Goal: Task Accomplishment & Management: Complete application form

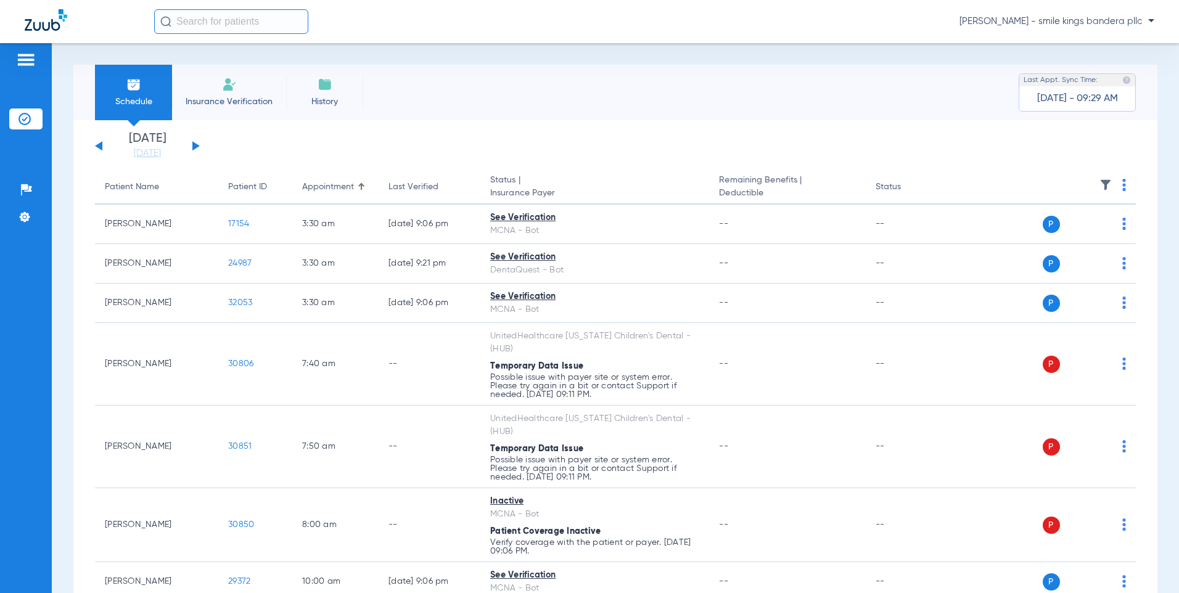
click at [219, 89] on li "Insurance Verification" at bounding box center [229, 92] width 114 height 55
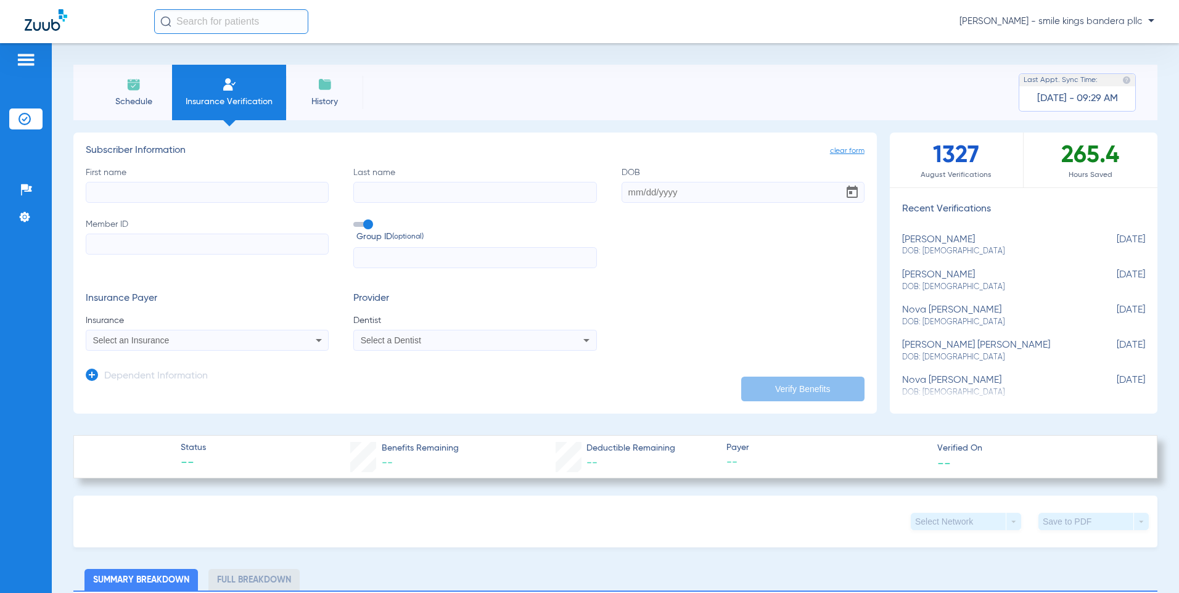
paste input "8000787018-01"
type input "8000787018-01"
drag, startPoint x: 236, startPoint y: 189, endPoint x: -2, endPoint y: 199, distance: 237.6
click at [0, 199] on html "[PERSON_NAME] - smile kings bandera pllc Patients Insurance Verification Setup …" at bounding box center [589, 296] width 1179 height 593
paste input "8000787018-01"
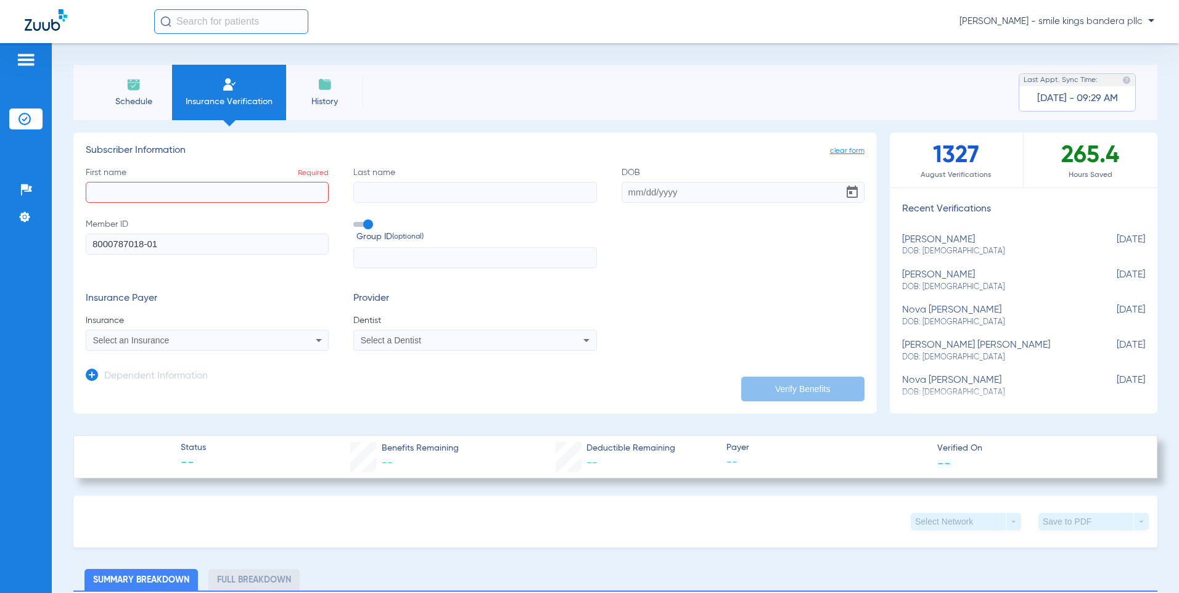
type input "8000787018-01"
paste input "[PERSON_NAME]"
type input "[PERSON_NAME]"
paste input "Uzin-[PERSON_NAME]"
type input "Uzin-[PERSON_NAME]"
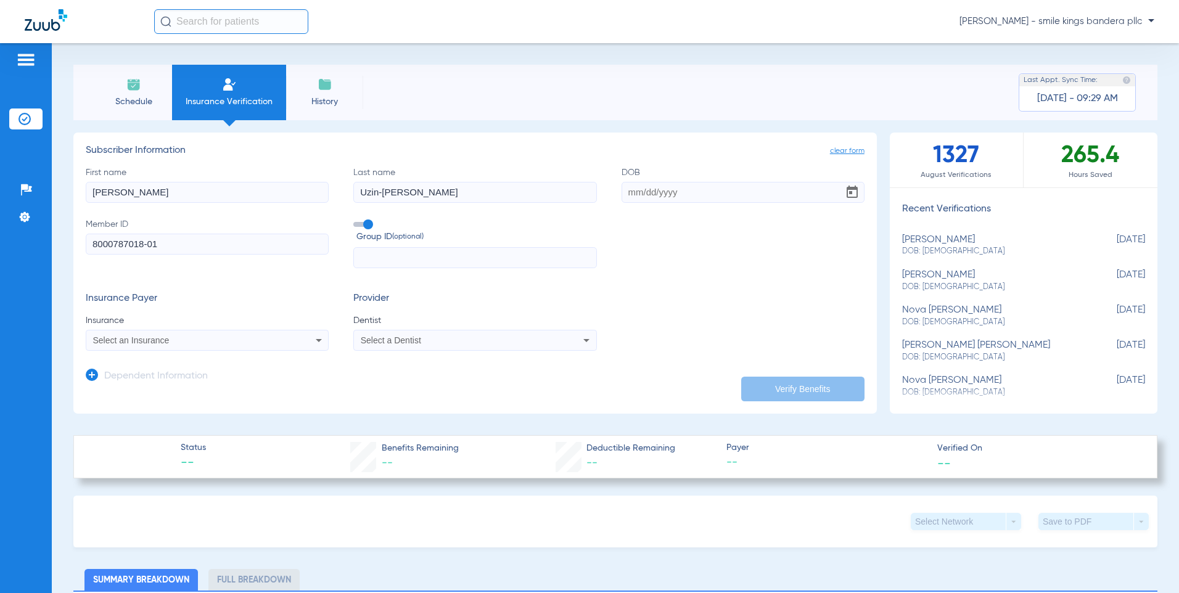
click at [199, 256] on label "Member ID 8000787018-01" at bounding box center [207, 243] width 243 height 51
click at [199, 255] on input "8000787018-01" at bounding box center [207, 244] width 243 height 21
click at [664, 197] on input "DOB" at bounding box center [742, 192] width 243 height 21
drag, startPoint x: 671, startPoint y: 196, endPoint x: 648, endPoint y: 208, distance: 25.6
click at [648, 208] on div "First name [PERSON_NAME] Last name Uzin-[PERSON_NAME] DOB Required 09/07/202519…" at bounding box center [475, 217] width 779 height 102
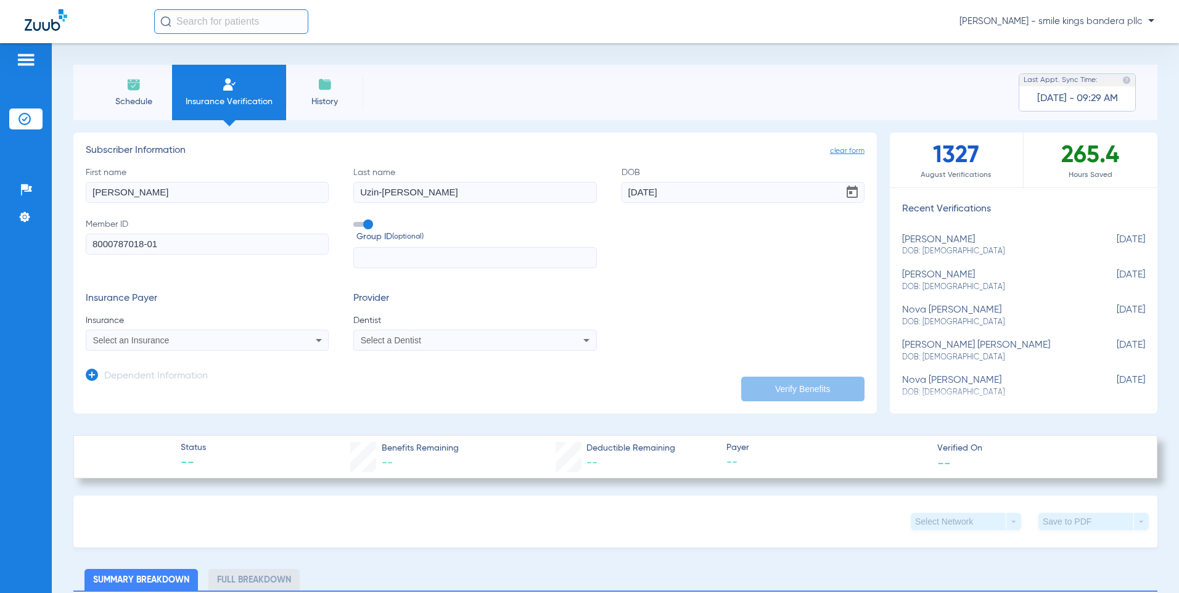
type input "[DATE]"
click at [276, 343] on div "Select an Insurance" at bounding box center [207, 340] width 242 height 15
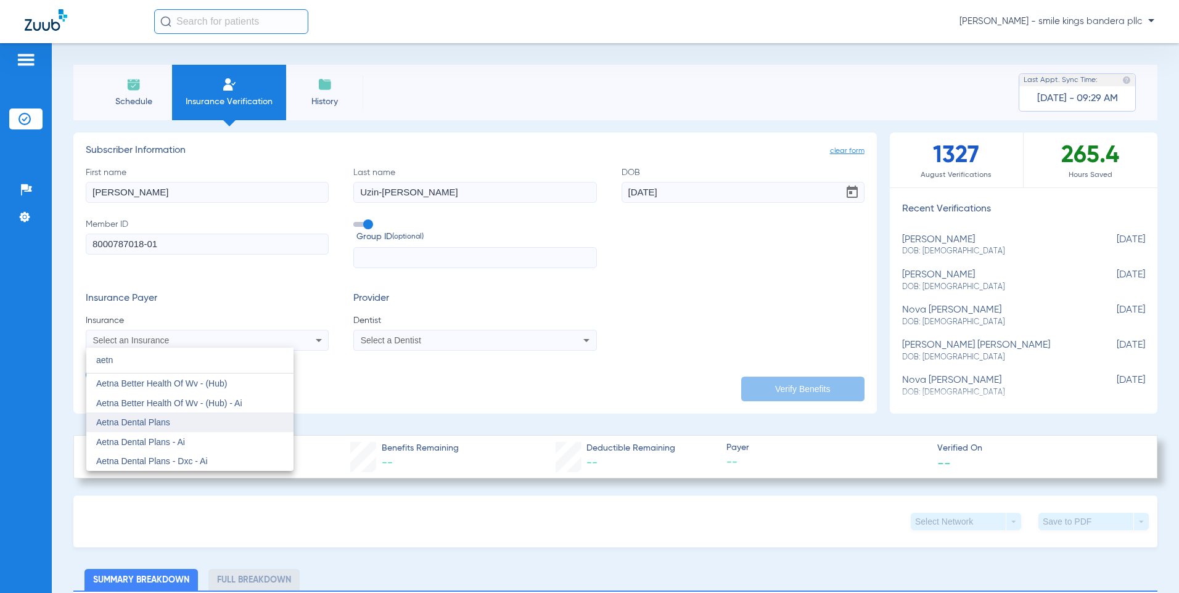
type input "aetn"
click at [202, 423] on mat-option "Aetna Dental Plans" at bounding box center [189, 422] width 207 height 20
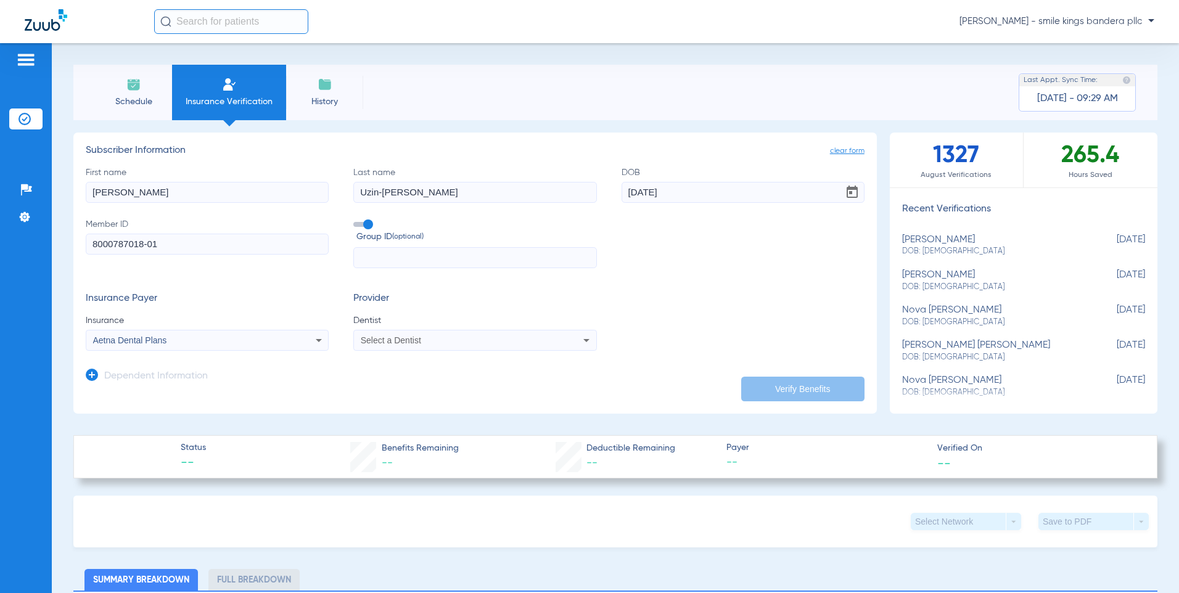
click at [377, 345] on div "Select a Dentist" at bounding box center [475, 340] width 242 height 15
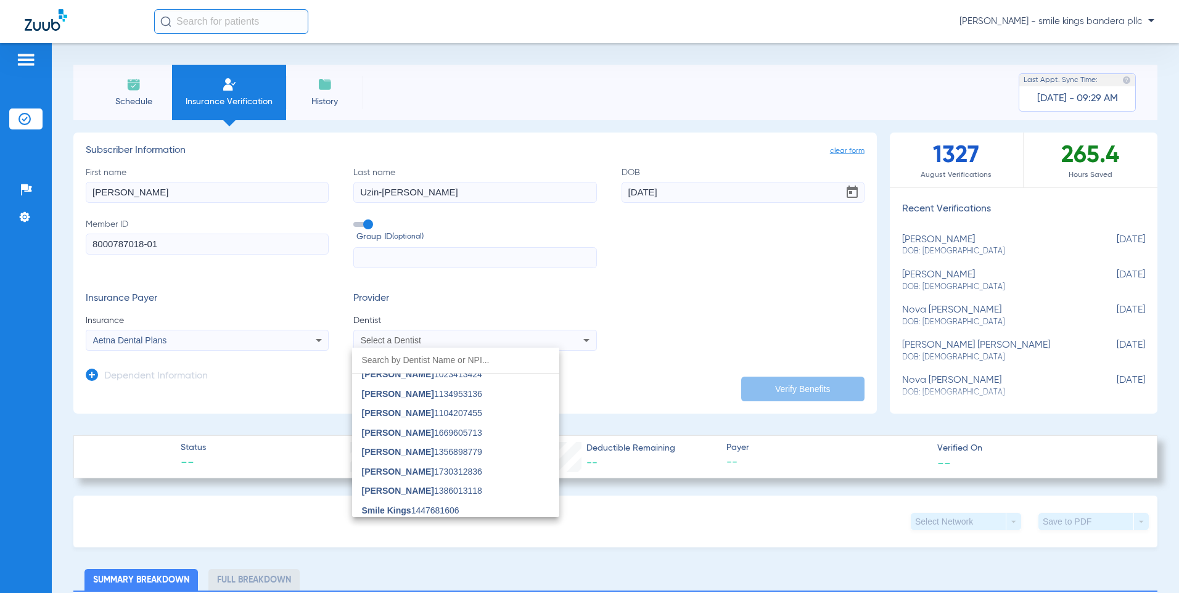
scroll to position [89, 0]
click at [400, 504] on span "Smile Kings" at bounding box center [386, 508] width 49 height 10
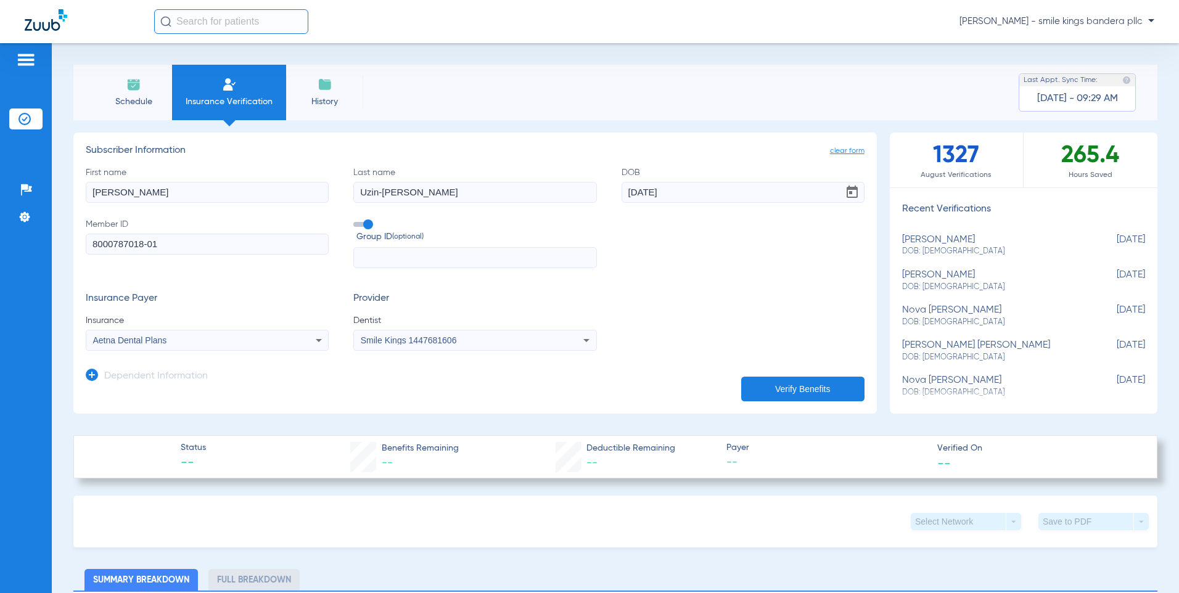
click at [761, 390] on button "Verify Benefits" at bounding box center [802, 389] width 123 height 25
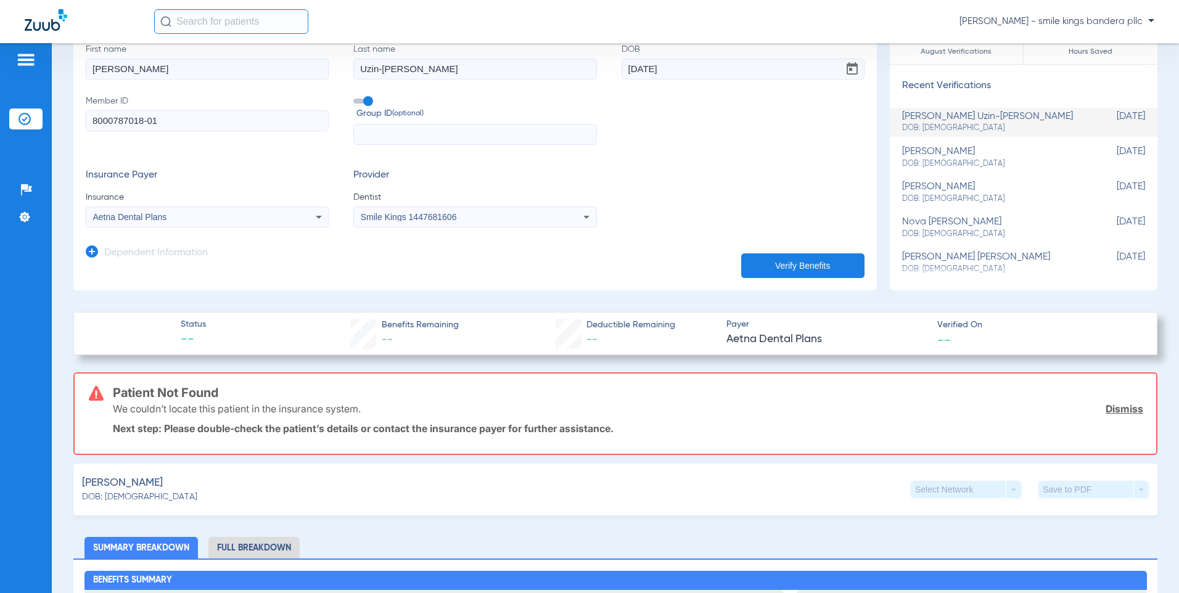
scroll to position [0, 0]
